Goal: Information Seeking & Learning: Learn about a topic

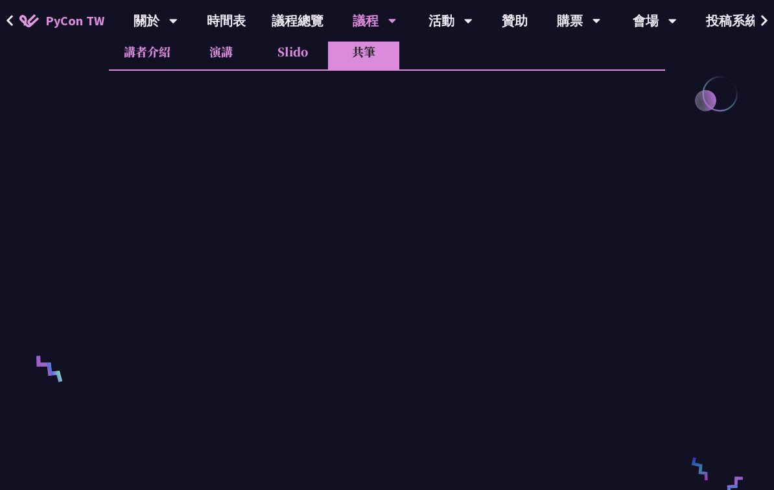
scroll to position [0, 71]
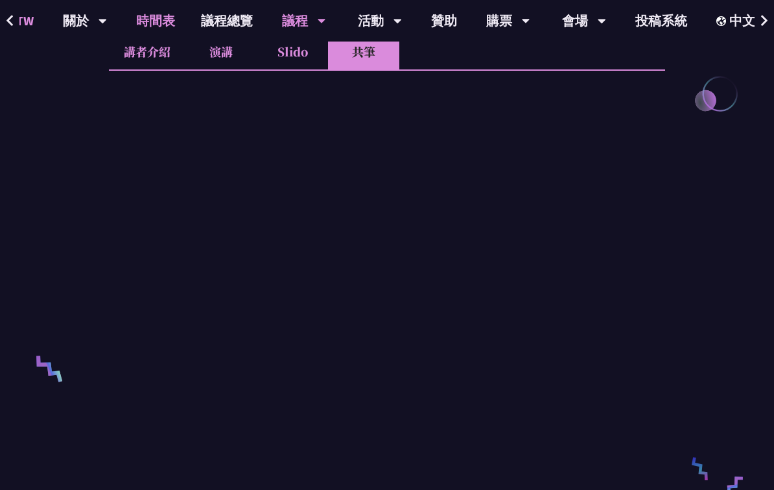
click at [141, 25] on link "時間表" at bounding box center [155, 21] width 65 height 42
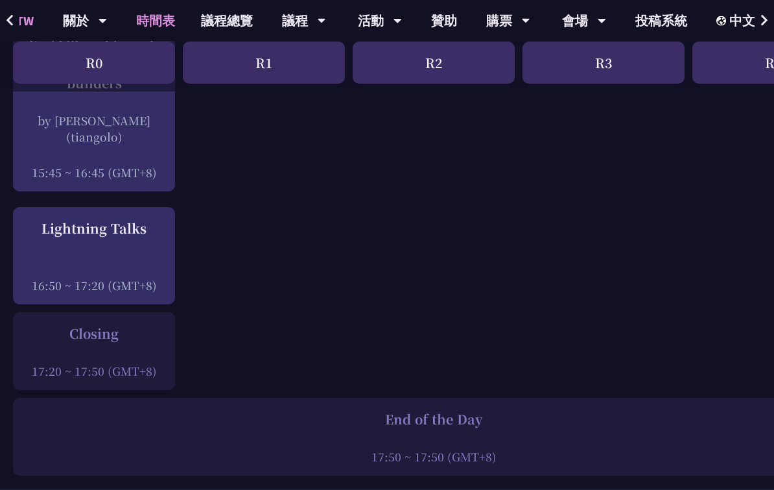
scroll to position [1792, 0]
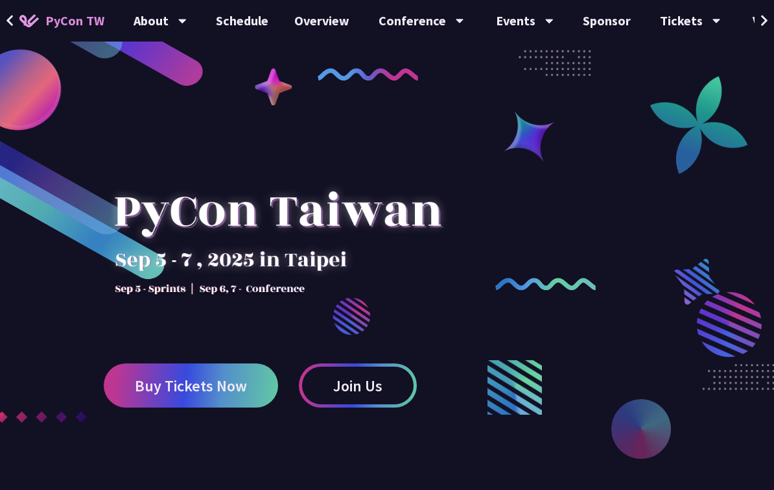
click at [757, 29] on button at bounding box center [764, 21] width 19 height 42
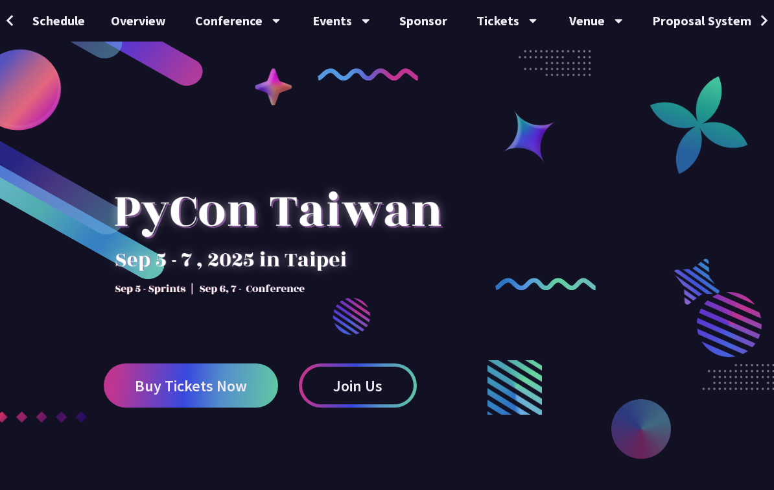
scroll to position [0, 240]
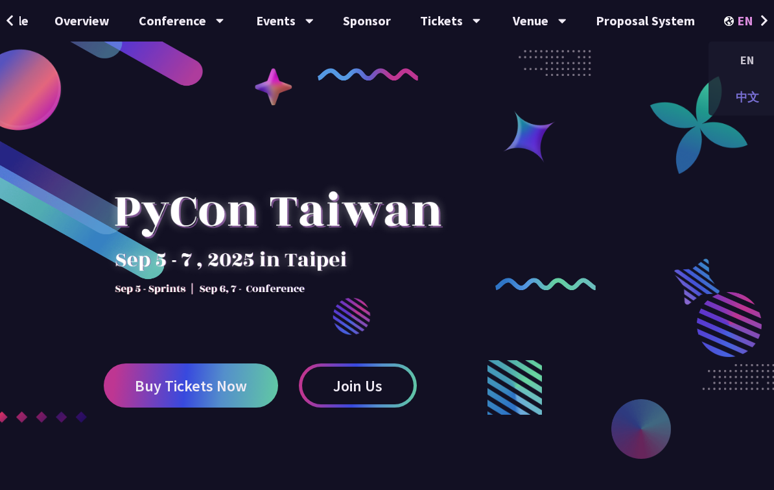
click at [741, 97] on div "中文" at bounding box center [748, 97] width 78 height 30
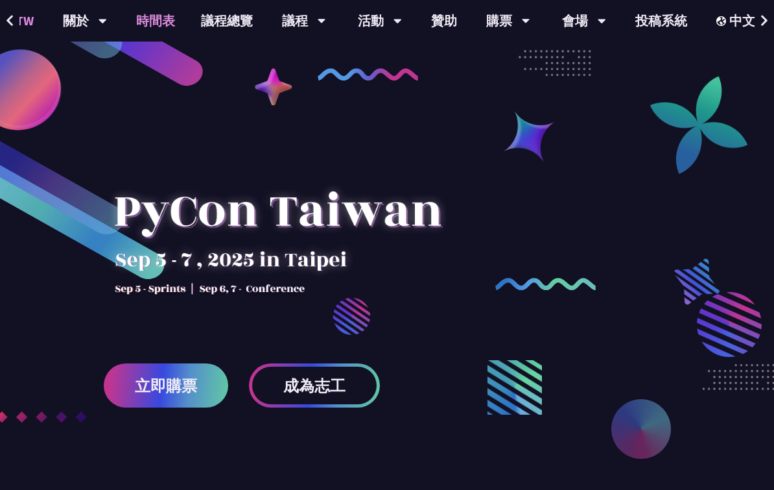
click at [156, 10] on link "時間表" at bounding box center [155, 21] width 65 height 42
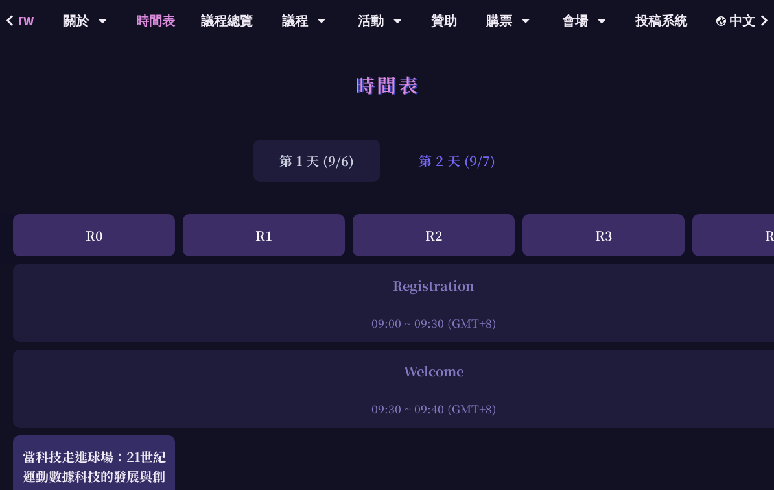
click at [471, 165] on div "第 2 天 (9/7)" at bounding box center [457, 160] width 128 height 42
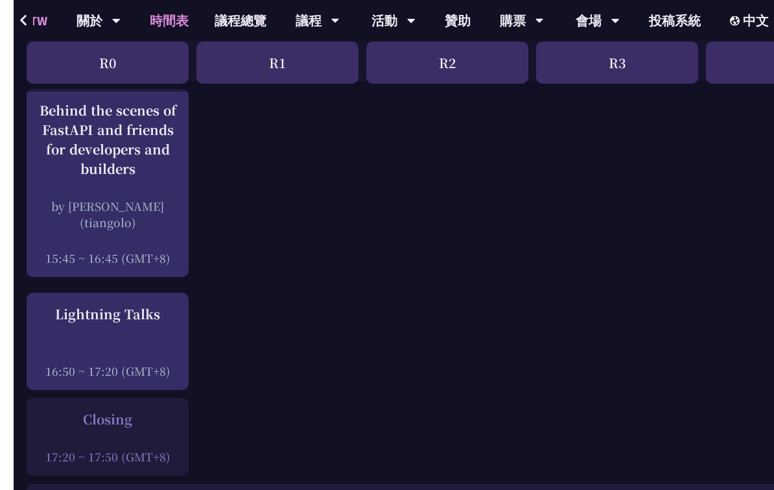
scroll to position [1647, 0]
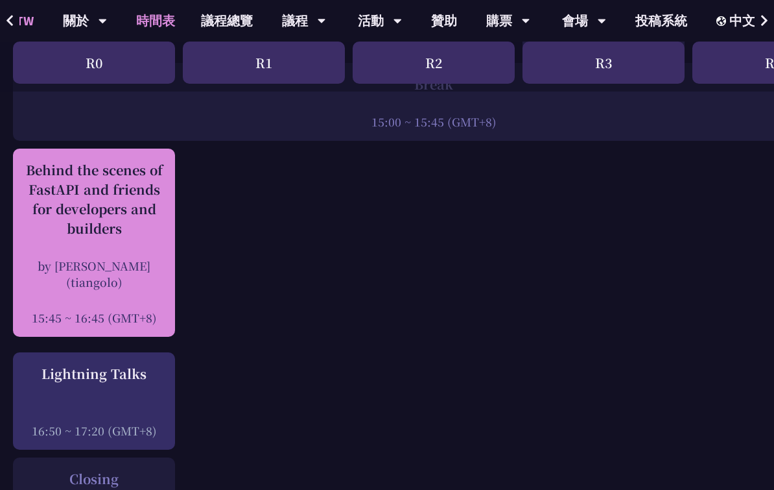
click at [123, 260] on div "by [PERSON_NAME] (tiangolo)" at bounding box center [93, 273] width 149 height 32
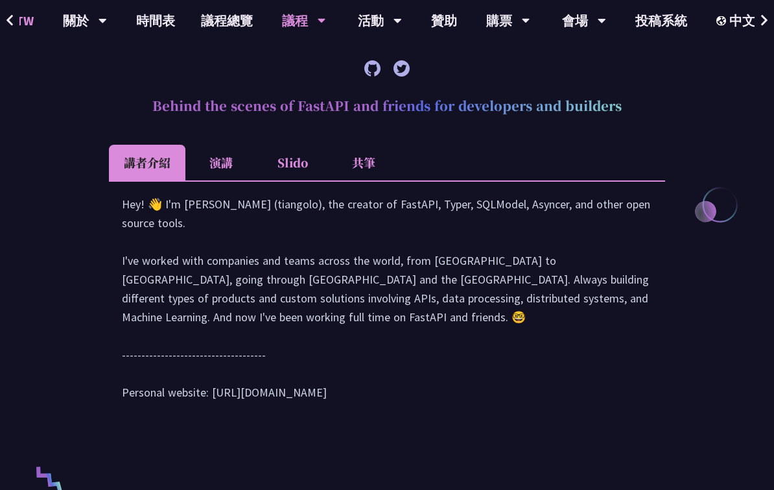
scroll to position [375, 0]
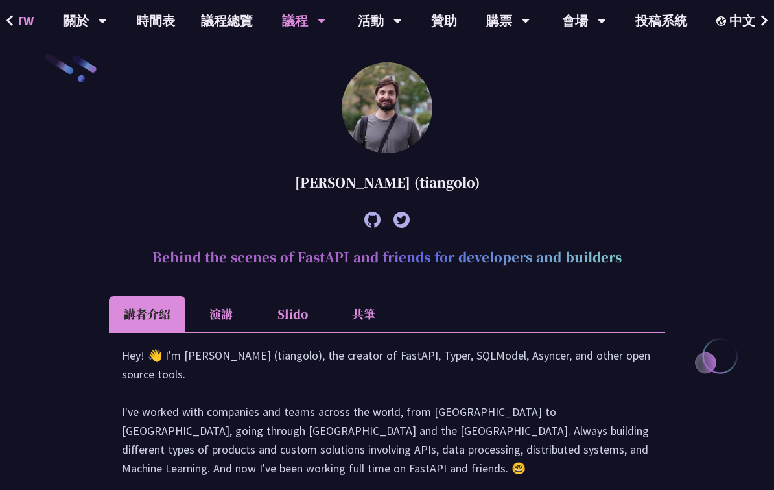
click at [371, 307] on li "共筆" at bounding box center [363, 314] width 71 height 36
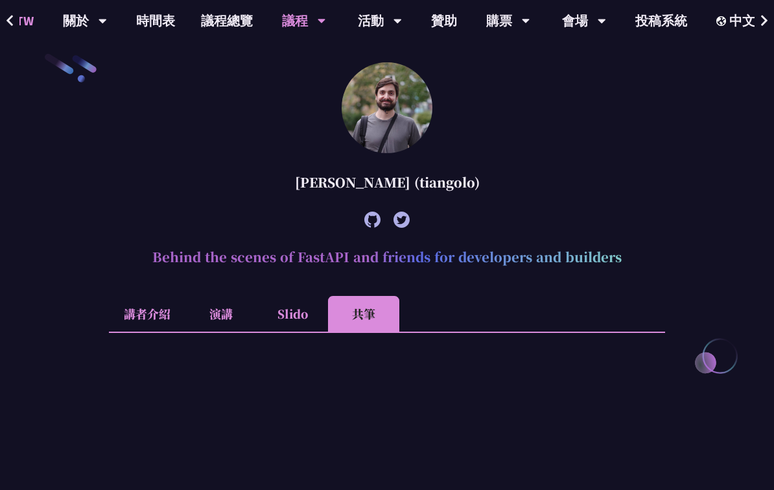
click at [322, 297] on li "Slido" at bounding box center [292, 314] width 71 height 36
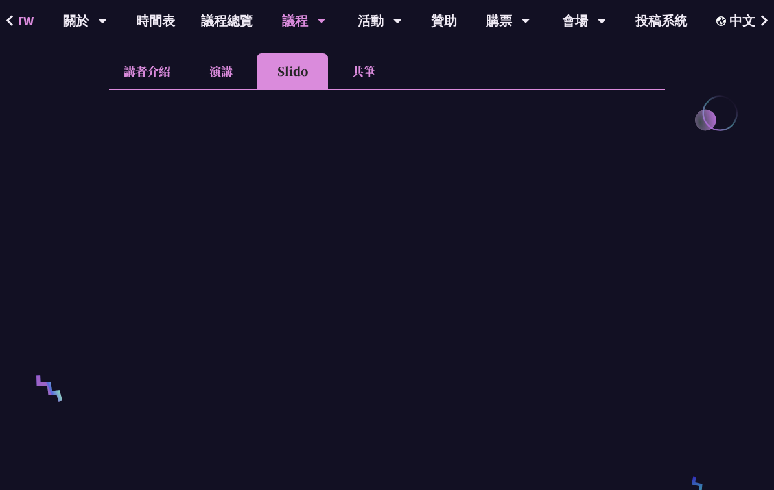
scroll to position [625, 0]
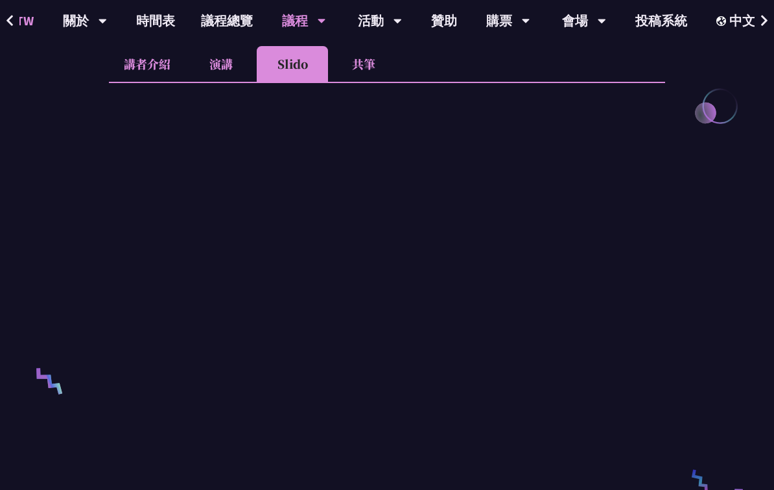
click at [384, 62] on li "共筆" at bounding box center [363, 64] width 71 height 36
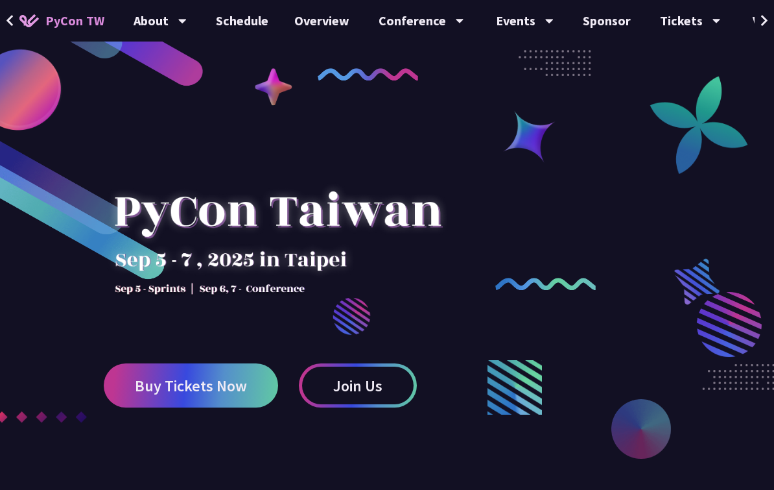
click at [764, 16] on icon at bounding box center [765, 20] width 8 height 13
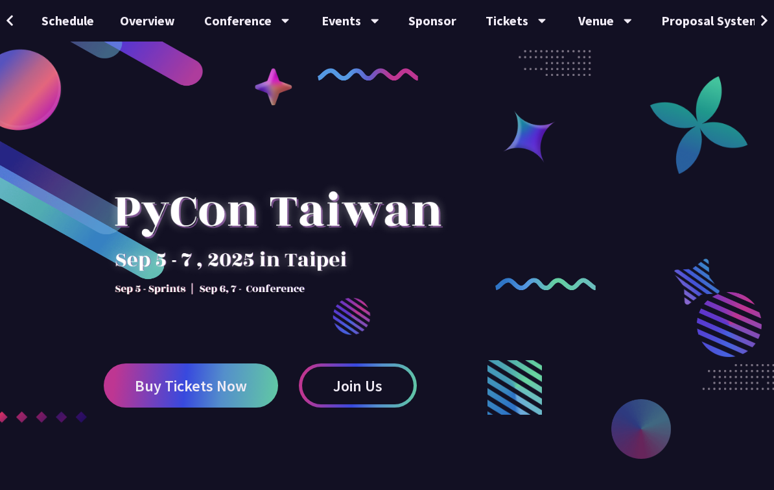
scroll to position [0, 240]
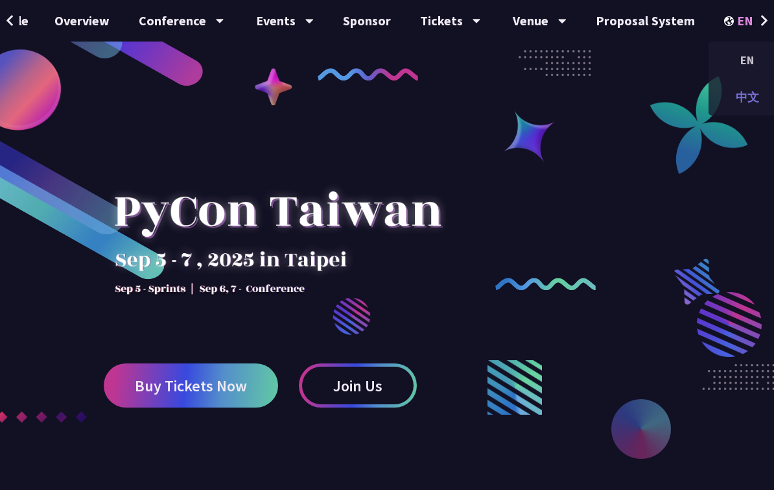
click at [736, 101] on div "中文" at bounding box center [748, 97] width 78 height 30
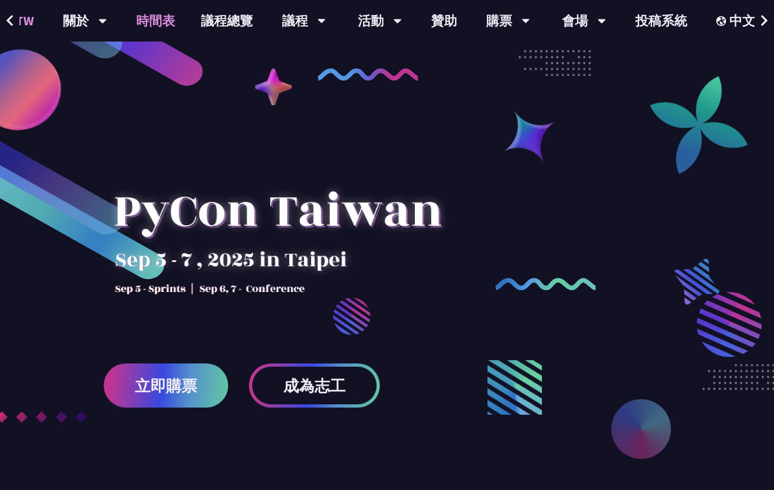
click at [154, 21] on link "時間表" at bounding box center [155, 21] width 65 height 42
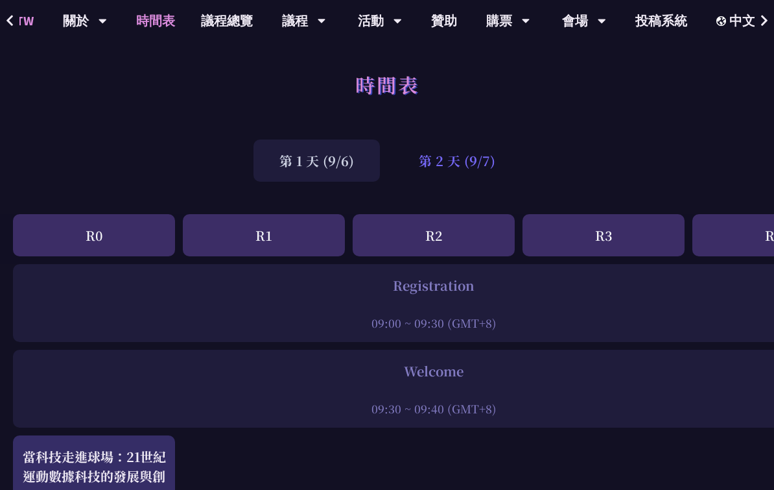
click at [486, 159] on div "第 2 天 (9/7)" at bounding box center [457, 160] width 128 height 42
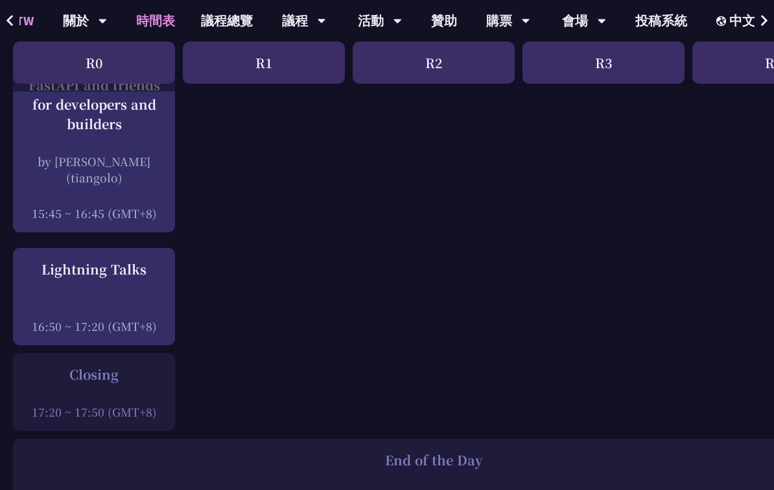
scroll to position [1765, 0]
